Goal: Submit feedback/report problem

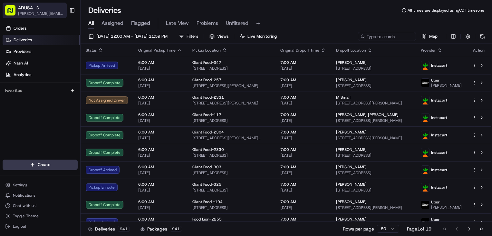
click at [44, 14] on span "[PERSON_NAME][EMAIL_ADDRESS][PERSON_NAME][DOMAIN_NAME]" at bounding box center [41, 13] width 46 height 5
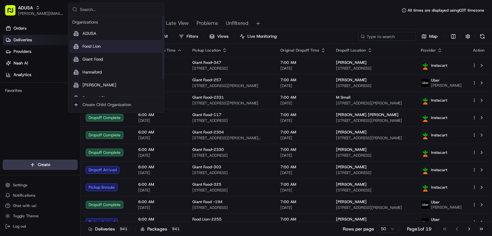
click at [90, 44] on span "Food Lion" at bounding box center [91, 46] width 18 height 6
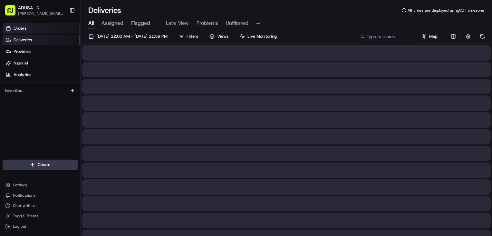
click at [32, 32] on link "Orders" at bounding box center [42, 28] width 78 height 10
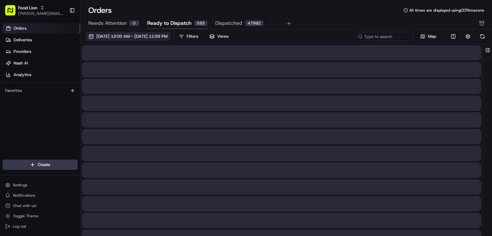
click at [151, 38] on span "[DATE] 12:00 AM - [DATE] 11:59 PM" at bounding box center [131, 36] width 71 height 6
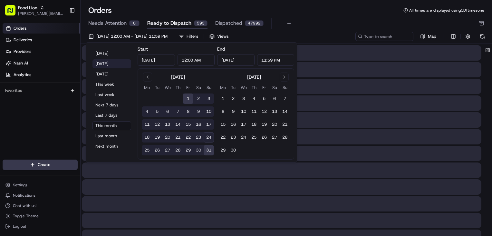
click at [104, 61] on button "[DATE]" at bounding box center [111, 63] width 39 height 9
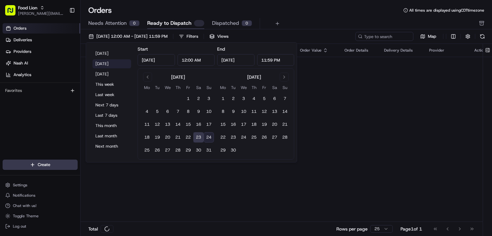
type input "[DATE]"
click at [314, 12] on div "Orders All times are displayed using CDT timezone" at bounding box center [286, 10] width 411 height 10
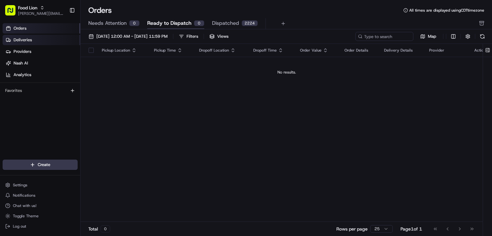
click at [24, 35] on link "Deliveries" at bounding box center [42, 40] width 78 height 10
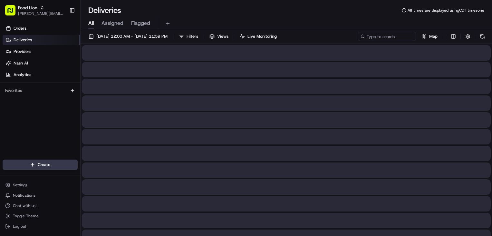
click at [38, 14] on span "[PERSON_NAME][EMAIL_ADDRESS][PERSON_NAME][DOMAIN_NAME]" at bounding box center [41, 13] width 46 height 5
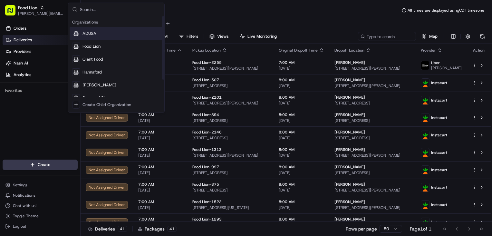
click at [77, 29] on div "ADUSA" at bounding box center [116, 33] width 93 height 13
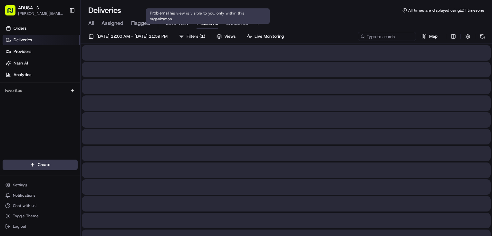
click at [217, 25] on span "Problems" at bounding box center [207, 23] width 22 height 8
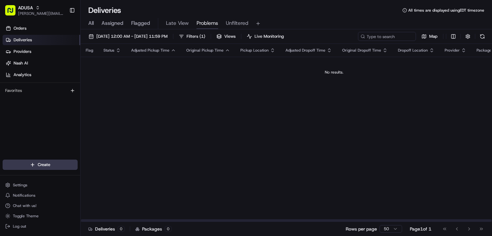
click at [291, 9] on div "Deliveries All times are displayed using EDT timezone" at bounding box center [286, 10] width 411 height 10
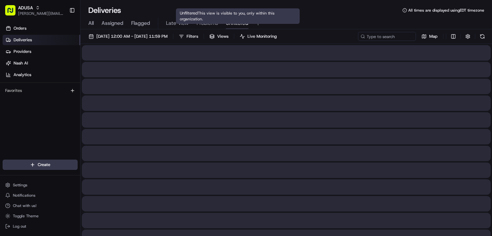
click at [236, 21] on span "Unfiltered" at bounding box center [237, 23] width 23 height 8
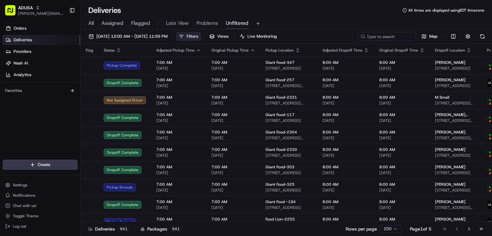
click at [198, 35] on span "Filters" at bounding box center [192, 36] width 12 height 6
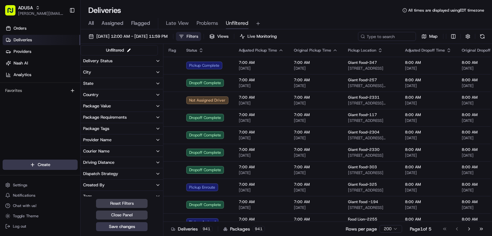
scroll to position [97, 0]
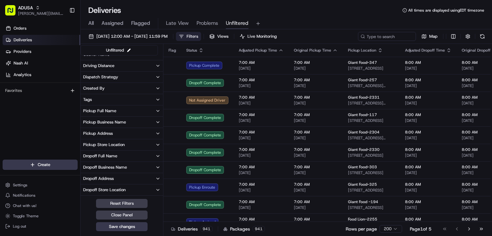
click at [154, 144] on button "Pickup Store Location" at bounding box center [122, 144] width 82 height 11
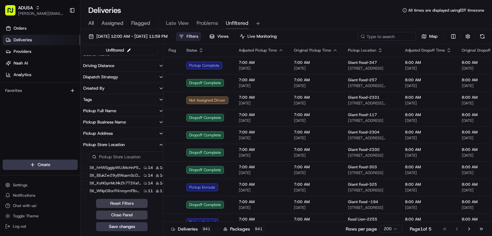
click at [154, 144] on button "Pickup Store Location" at bounding box center [124, 144] width 86 height 11
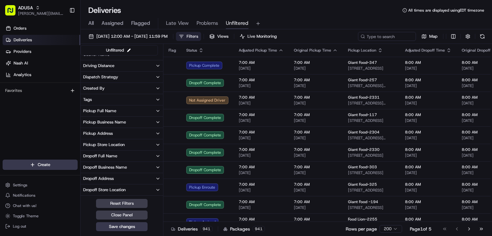
click at [153, 121] on button "Pickup Business Name" at bounding box center [122, 122] width 82 height 11
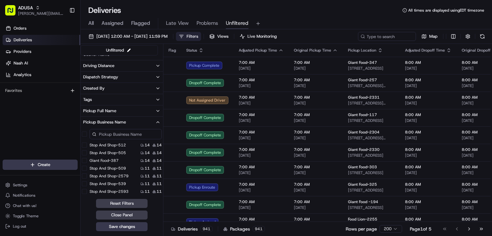
click at [132, 136] on input at bounding box center [126, 134] width 72 height 10
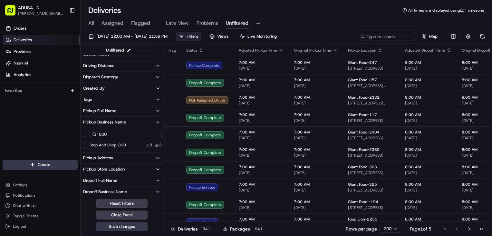
type input "800"
click at [125, 142] on body "ADUSA [PERSON_NAME][EMAIL_ADDRESS][PERSON_NAME][DOMAIN_NAME] Toggle Sidebar Ord…" at bounding box center [246, 118] width 492 height 236
click at [84, 144] on Shop-800 "Stop and Shop-800" at bounding box center [84, 144] width 5 height 5
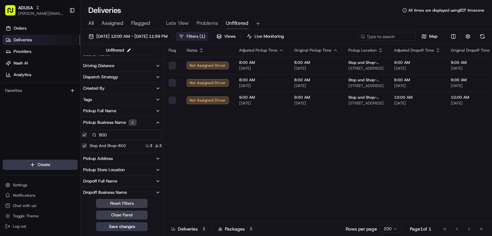
drag, startPoint x: 313, startPoint y: 4, endPoint x: 316, endPoint y: 5, distance: 3.6
drag, startPoint x: 316, startPoint y: 5, endPoint x: 311, endPoint y: 14, distance: 11.1
click at [311, 14] on div "Deliveries All times are displayed using EDT timezone" at bounding box center [286, 10] width 411 height 10
click at [385, 160] on div "Flag Status Adjusted Pickup Time Original Pickup Time Pickup Location Adjusted …" at bounding box center [433, 133] width 541 height 178
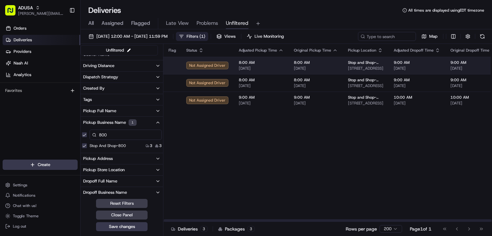
click at [338, 66] on td "8:00 AM [DATE]" at bounding box center [316, 65] width 54 height 17
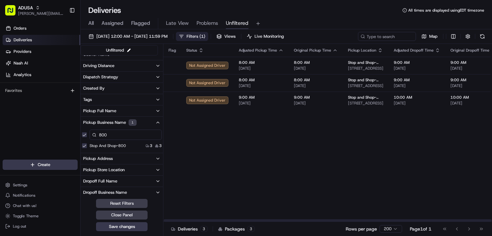
drag, startPoint x: 299, startPoint y: 221, endPoint x: 252, endPoint y: 204, distance: 49.6
click at [252, 219] on div at bounding box center [328, 220] width 328 height 2
click at [33, 139] on div "Orders Deliveries Providers [PERSON_NAME] Analytics Favorites" at bounding box center [40, 92] width 80 height 143
click at [86, 136] on button "button" at bounding box center [84, 134] width 5 height 5
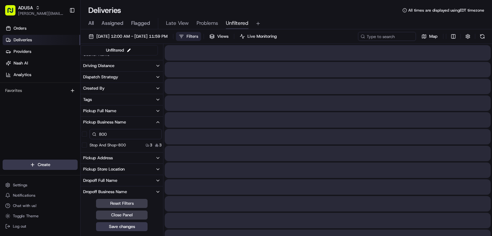
click at [198, 35] on span "Filters" at bounding box center [192, 36] width 12 height 6
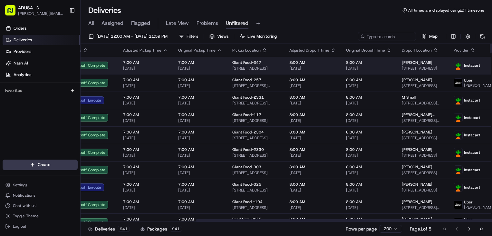
scroll to position [0, 161]
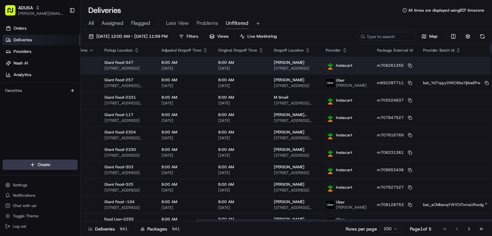
drag, startPoint x: 252, startPoint y: 68, endPoint x: 333, endPoint y: 64, distance: 81.6
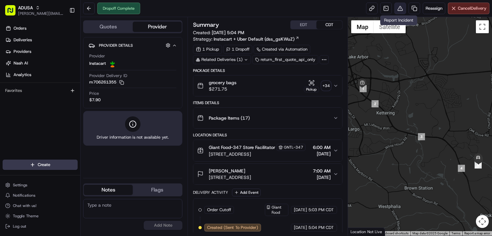
click at [399, 11] on button at bounding box center [400, 9] width 12 height 12
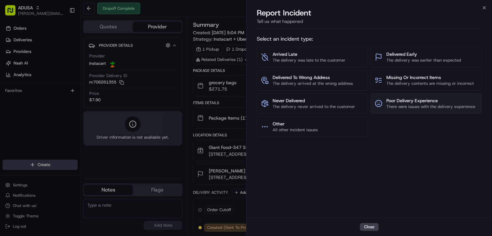
click at [418, 110] on button "Poor Delivery Experience There were issues with the delivery experience" at bounding box center [425, 103] width 111 height 21
